Goal: Task Accomplishment & Management: Use online tool/utility

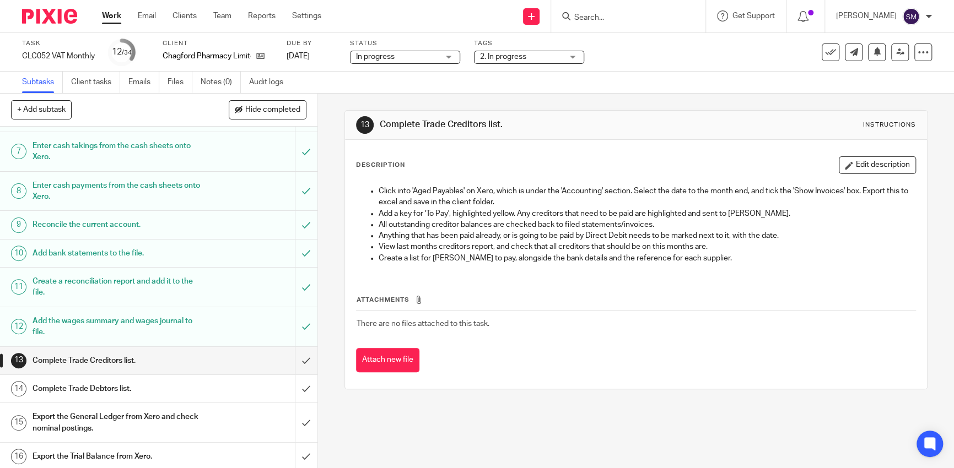
scroll to position [276, 0]
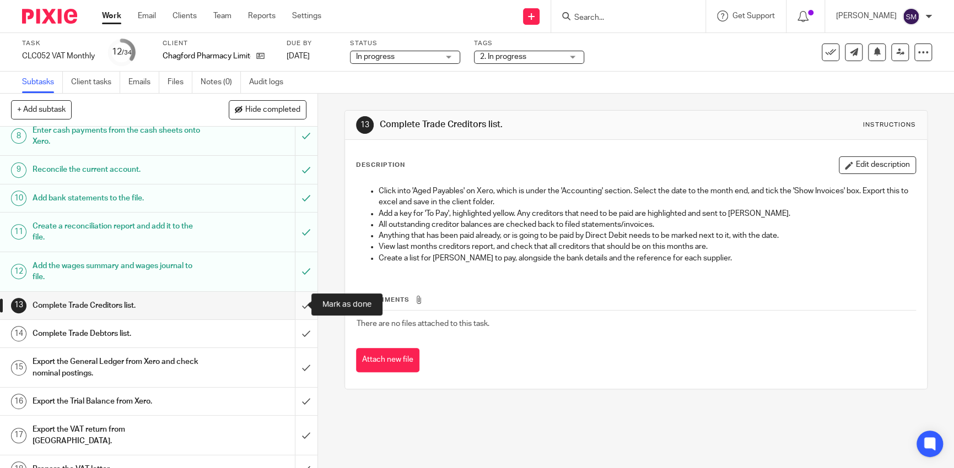
click at [290, 307] on input "submit" at bounding box center [158, 306] width 317 height 28
drag, startPoint x: 284, startPoint y: 337, endPoint x: 289, endPoint y: 322, distance: 15.7
click at [285, 338] on input "submit" at bounding box center [158, 334] width 317 height 28
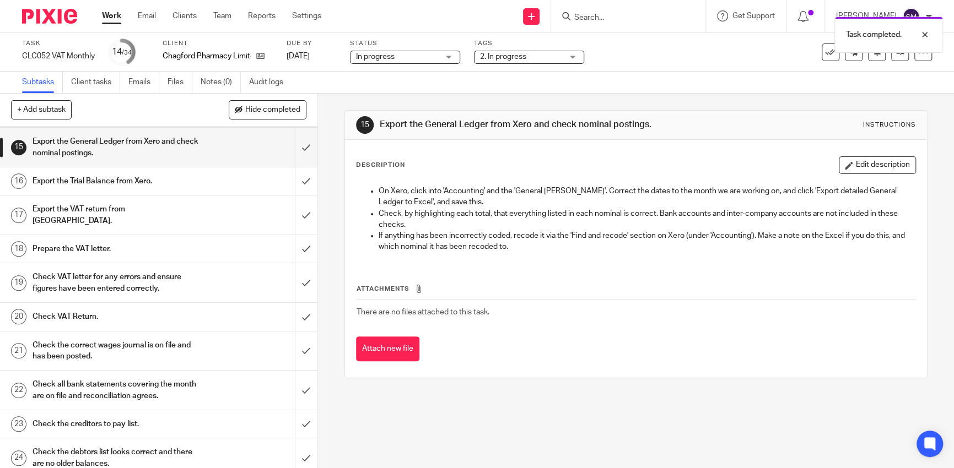
scroll to position [386, 0]
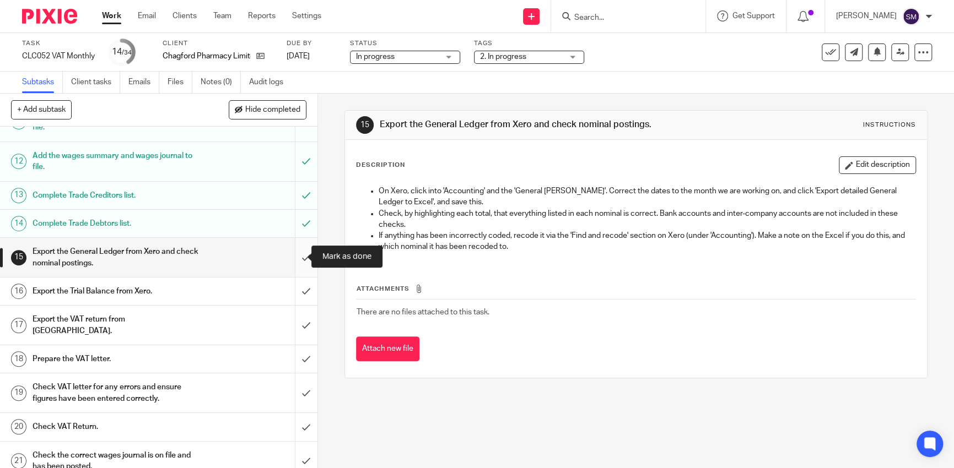
drag, startPoint x: 299, startPoint y: 256, endPoint x: 296, endPoint y: 262, distance: 6.7
click at [298, 257] on input "submit" at bounding box center [158, 257] width 317 height 39
click at [297, 283] on input "submit" at bounding box center [158, 292] width 317 height 28
drag, startPoint x: 296, startPoint y: 312, endPoint x: 290, endPoint y: 315, distance: 6.4
click at [295, 314] on input "submit" at bounding box center [158, 325] width 317 height 39
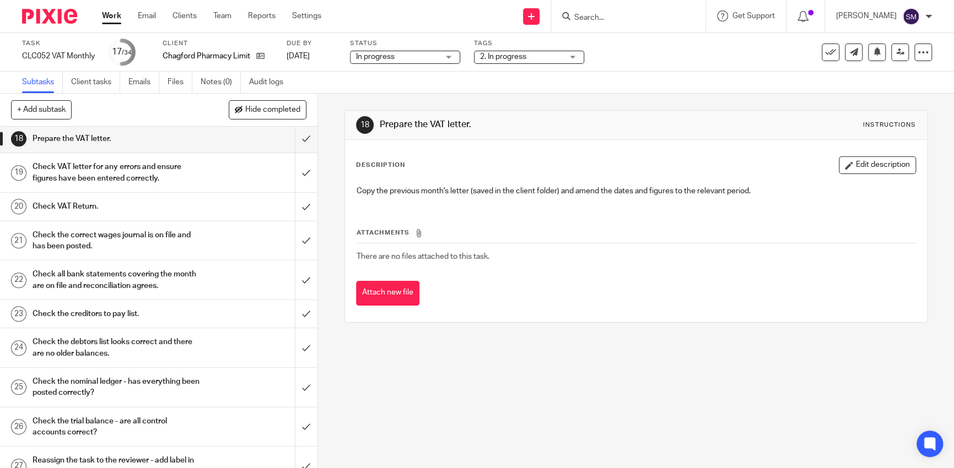
scroll to position [496, 0]
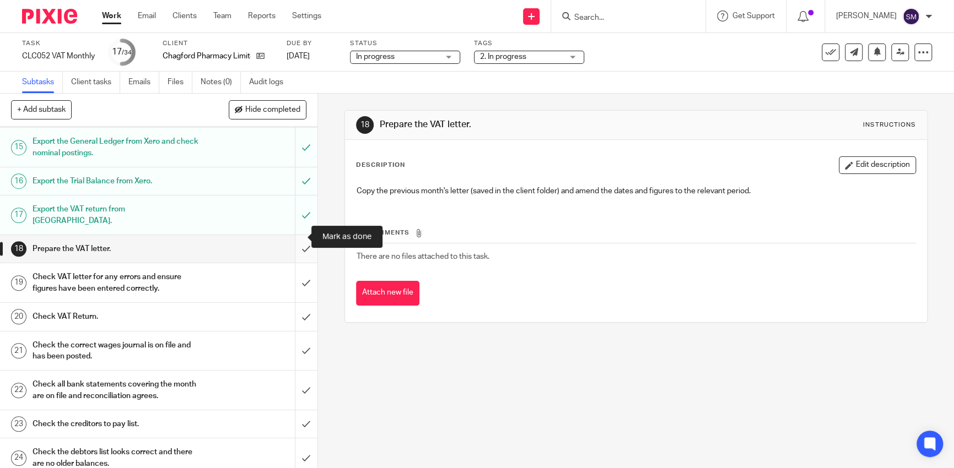
click at [291, 237] on input "submit" at bounding box center [158, 249] width 317 height 28
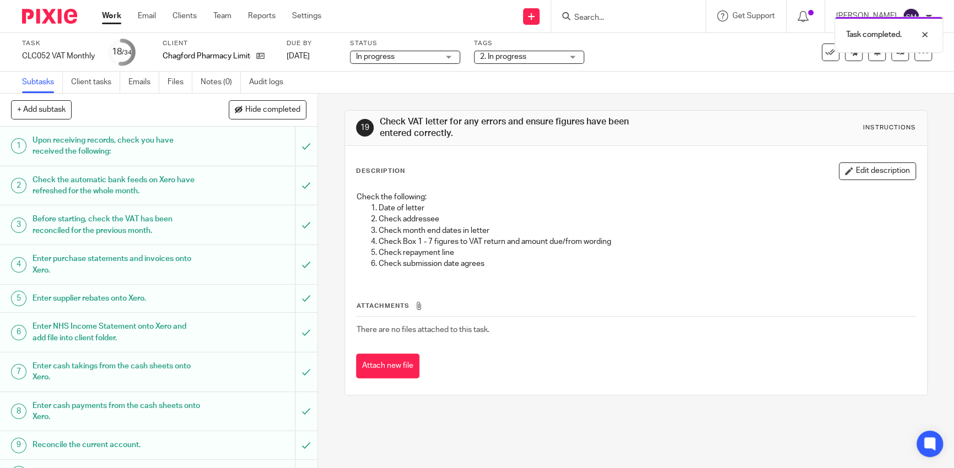
click at [597, 26] on div "Task completed." at bounding box center [710, 32] width 466 height 42
click at [592, 20] on div "Task completed." at bounding box center [710, 32] width 466 height 42
click at [577, 17] on div "Task completed." at bounding box center [710, 32] width 466 height 42
click at [576, 17] on div "Task completed." at bounding box center [710, 32] width 466 height 42
click at [613, 17] on input "Search" at bounding box center [622, 18] width 99 height 10
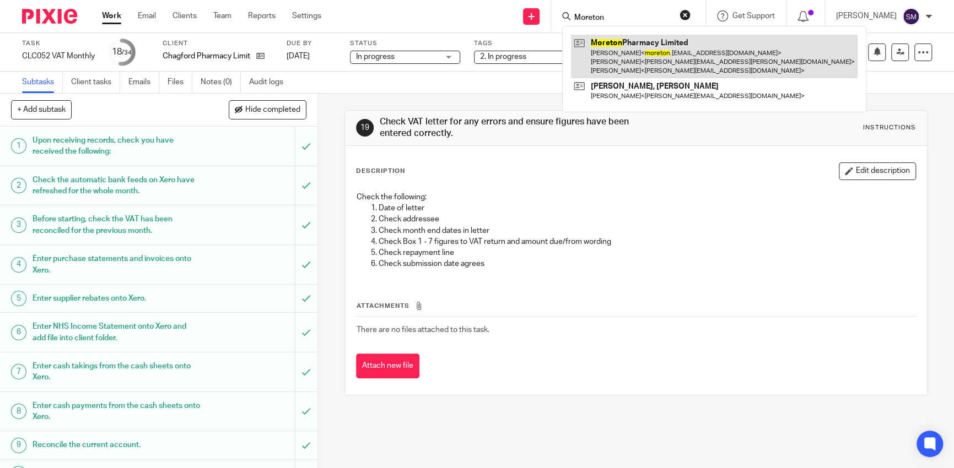
type input "Moreton"
click at [656, 53] on link at bounding box center [714, 57] width 287 height 44
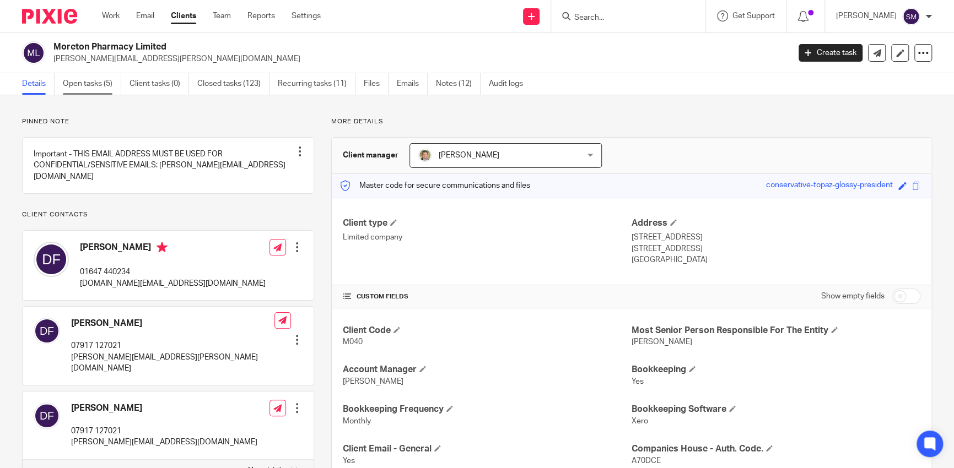
click at [77, 89] on link "Open tasks (5)" at bounding box center [92, 83] width 58 height 21
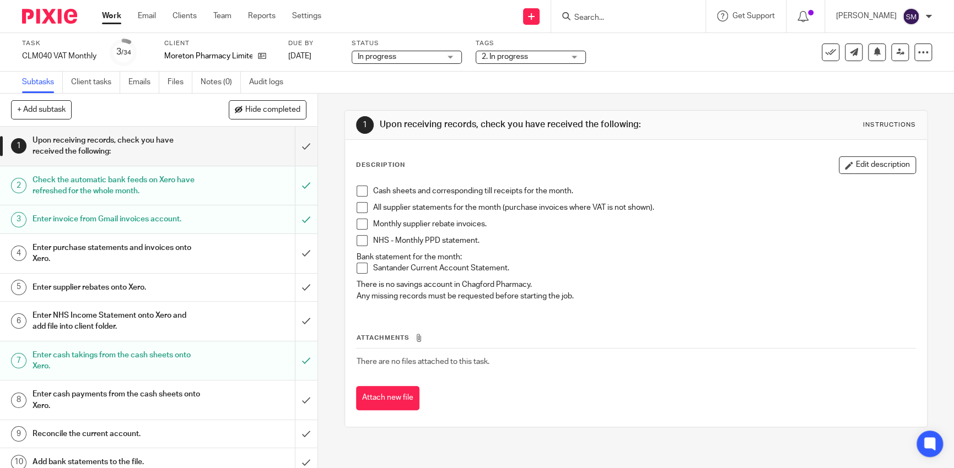
click at [274, 149] on link "1 Upon receiving records, check you have received the following:" at bounding box center [147, 146] width 295 height 39
click at [358, 192] on span at bounding box center [362, 191] width 11 height 11
click at [360, 208] on span at bounding box center [362, 207] width 11 height 11
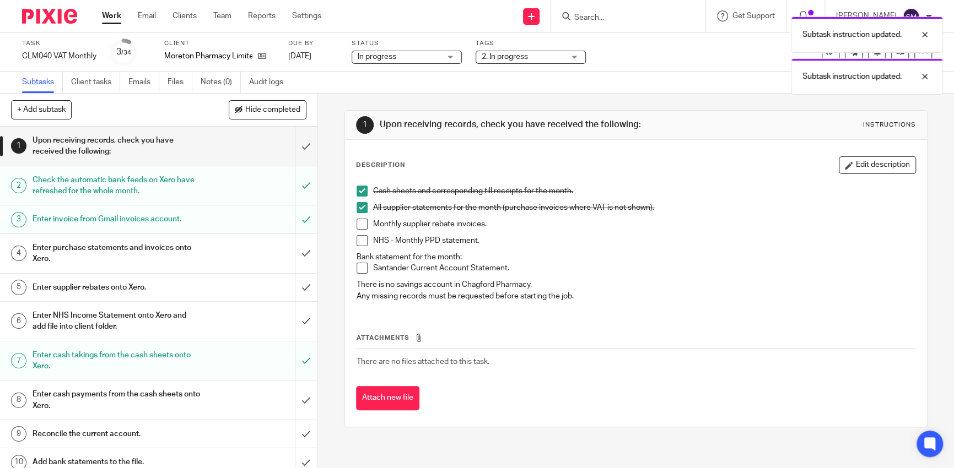
click at [359, 224] on span at bounding box center [362, 224] width 11 height 11
drag, startPoint x: 360, startPoint y: 240, endPoint x: 367, endPoint y: 272, distance: 33.3
click at [360, 240] on span at bounding box center [362, 240] width 11 height 11
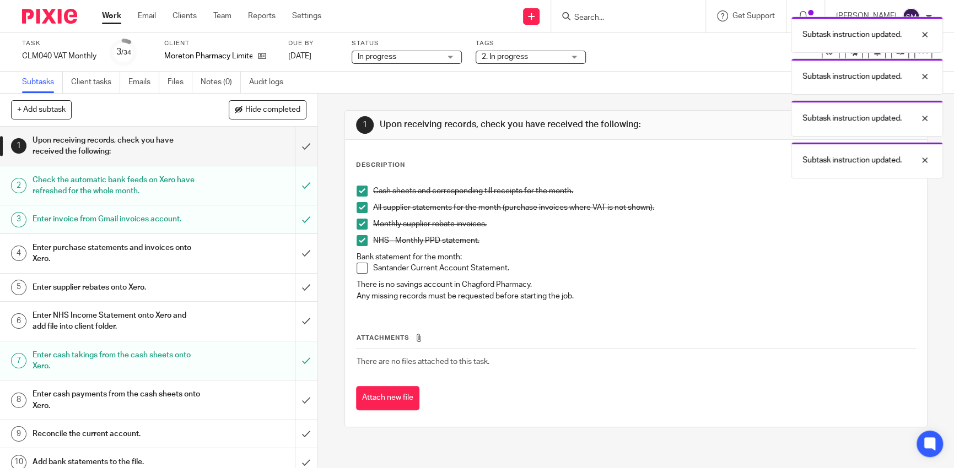
click at [366, 273] on li "Santander Current Account Statement." at bounding box center [636, 271] width 559 height 17
click at [359, 272] on span at bounding box center [362, 268] width 11 height 11
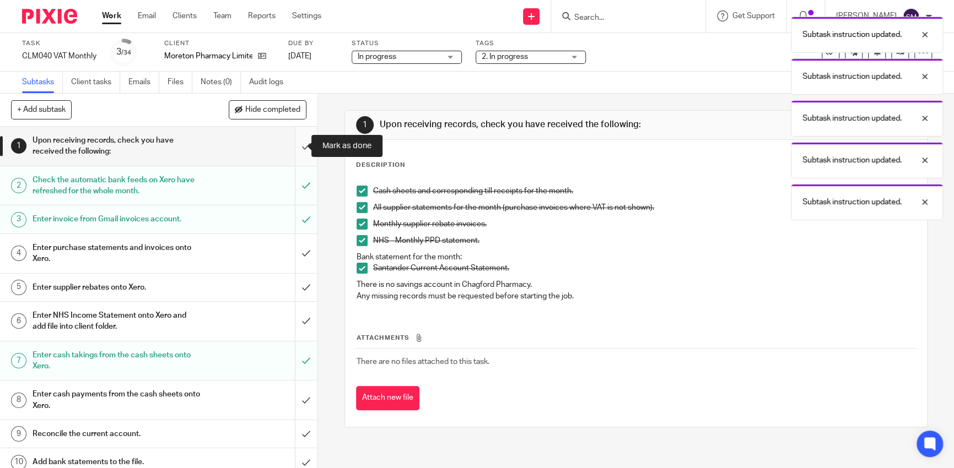
click at [294, 144] on input "submit" at bounding box center [158, 146] width 317 height 39
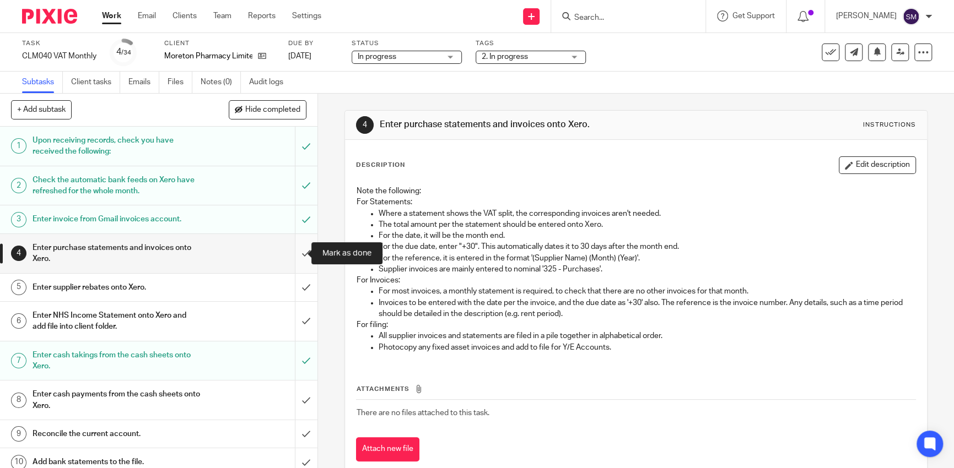
click at [297, 264] on input "submit" at bounding box center [158, 253] width 317 height 39
drag, startPoint x: 296, startPoint y: 293, endPoint x: 299, endPoint y: 310, distance: 17.2
click at [296, 295] on input "submit" at bounding box center [158, 288] width 317 height 28
click at [297, 315] on input "submit" at bounding box center [158, 321] width 317 height 39
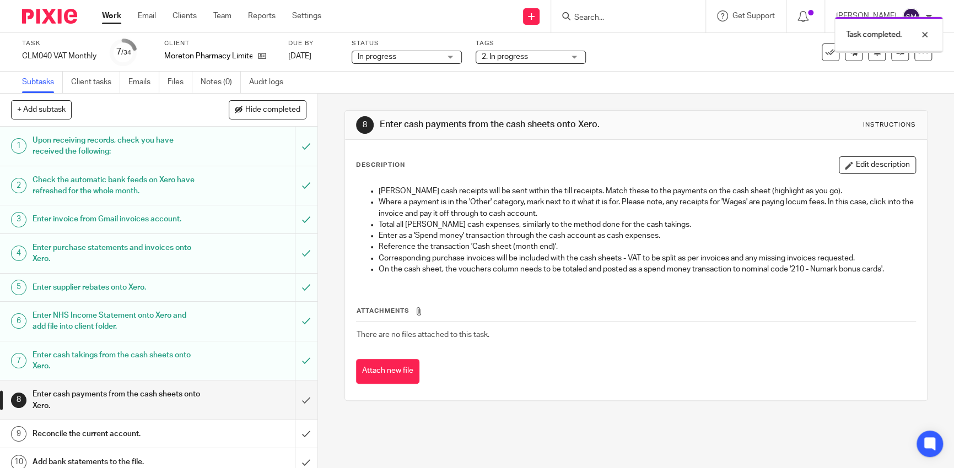
scroll to position [110, 0]
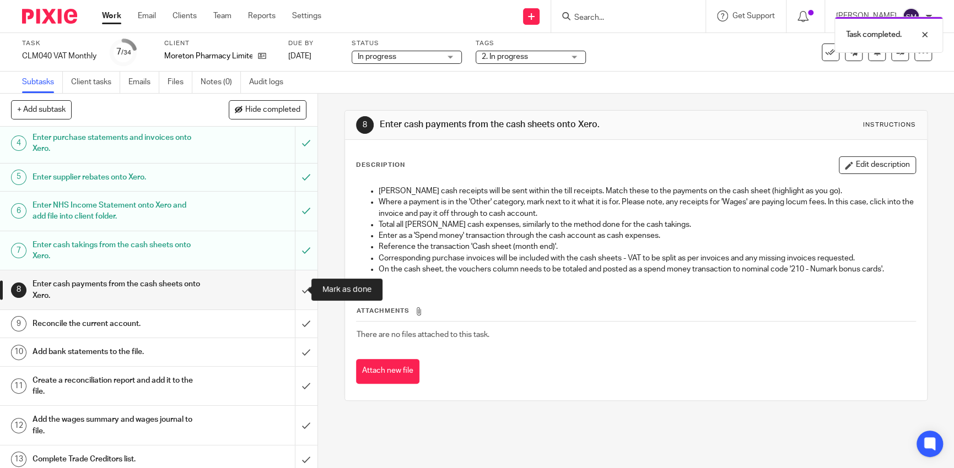
click at [291, 290] on input "submit" at bounding box center [158, 290] width 317 height 39
click at [289, 322] on input "submit" at bounding box center [158, 324] width 317 height 28
click at [295, 360] on input "submit" at bounding box center [158, 352] width 317 height 28
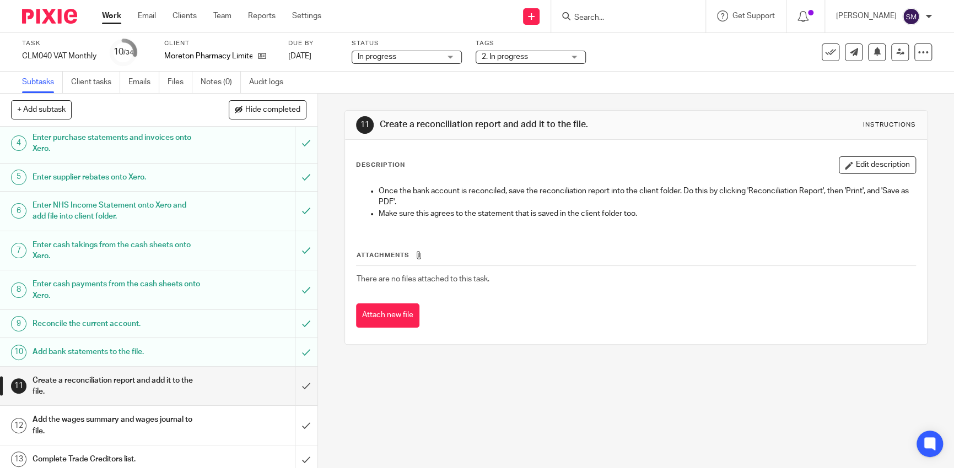
scroll to position [165, 0]
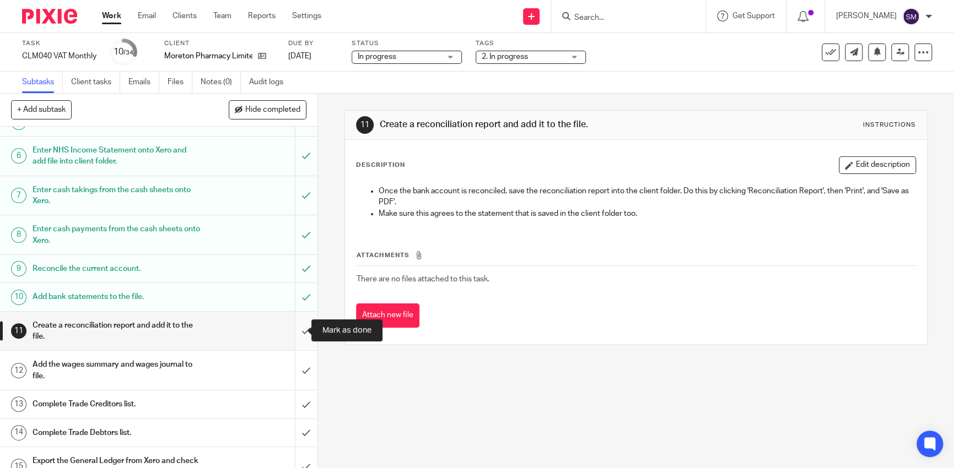
click at [295, 325] on input "submit" at bounding box center [158, 331] width 317 height 39
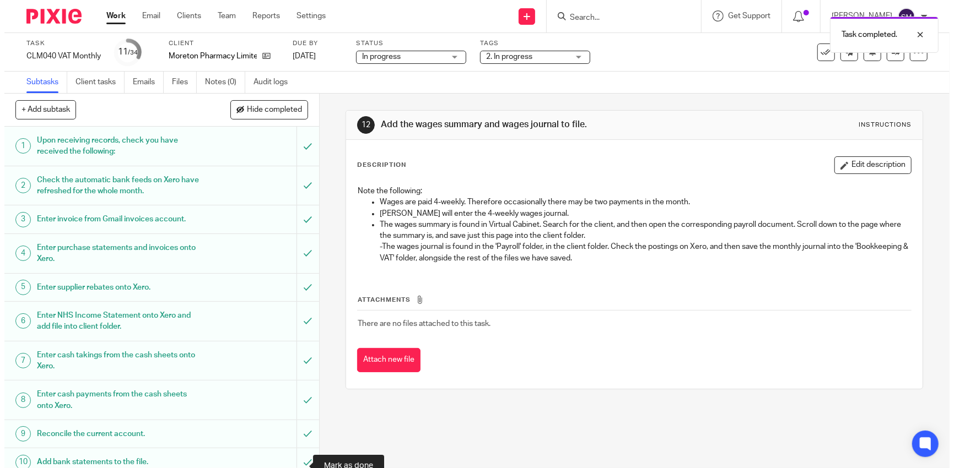
scroll to position [220, 0]
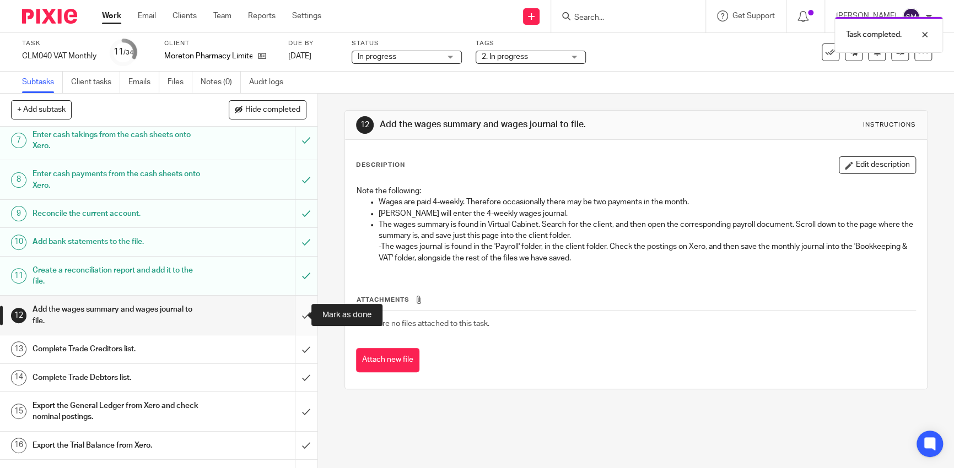
click at [295, 317] on input "submit" at bounding box center [158, 315] width 317 height 39
